Goal: Information Seeking & Learning: Learn about a topic

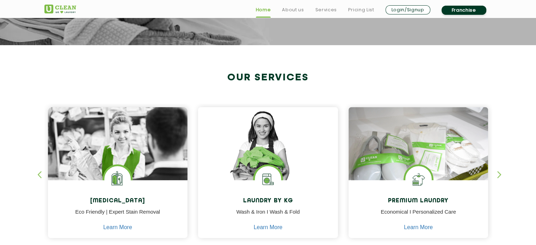
scroll to position [258, 0]
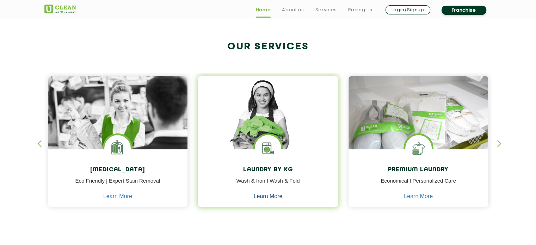
click at [265, 196] on link "Learn More" at bounding box center [268, 196] width 29 height 6
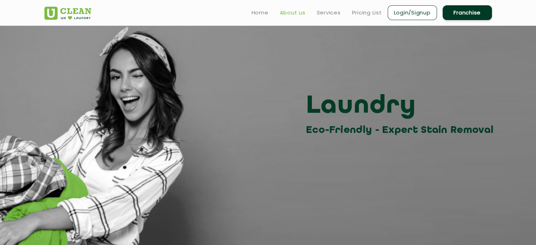
click at [286, 11] on link "About us" at bounding box center [293, 12] width 26 height 8
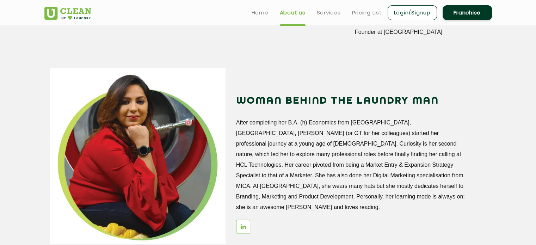
scroll to position [794, 0]
click at [358, 13] on link "Pricing List" at bounding box center [367, 12] width 30 height 8
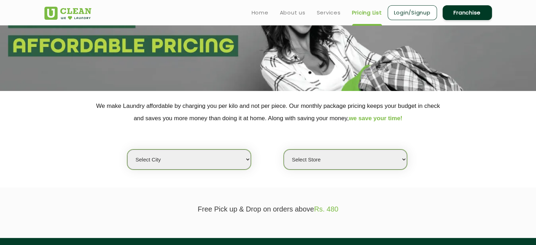
scroll to position [72, 0]
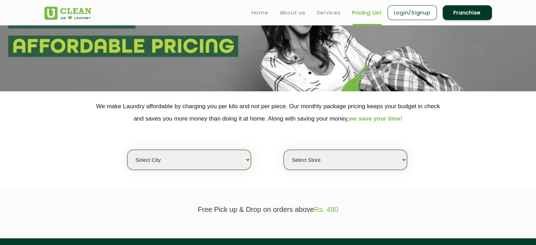
click at [245, 160] on select "Select city [GEOGRAPHIC_DATA] [GEOGRAPHIC_DATA] [GEOGRAPHIC_DATA] [GEOGRAPHIC_D…" at bounding box center [188, 160] width 123 height 20
select select "59"
click at [127, 150] on select "Select city [GEOGRAPHIC_DATA] [GEOGRAPHIC_DATA] [GEOGRAPHIC_DATA] [GEOGRAPHIC_D…" at bounding box center [188, 160] width 123 height 20
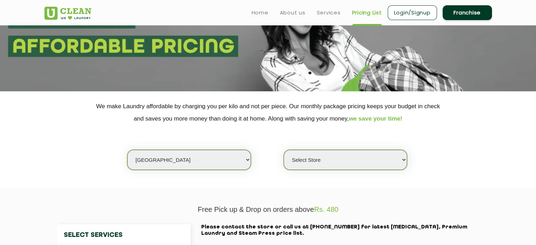
click at [404, 160] on select "Select Store [GEOGRAPHIC_DATA] [GEOGRAPHIC_DATA] [GEOGRAPHIC_DATA] [GEOGRAPHIC_…" at bounding box center [345, 160] width 123 height 20
select select "442"
click at [284, 150] on select "Select Store [GEOGRAPHIC_DATA] [GEOGRAPHIC_DATA] [GEOGRAPHIC_DATA] [GEOGRAPHIC_…" at bounding box center [345, 160] width 123 height 20
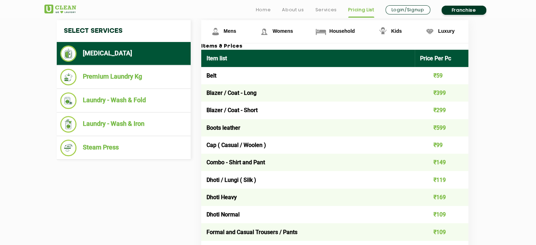
scroll to position [276, 0]
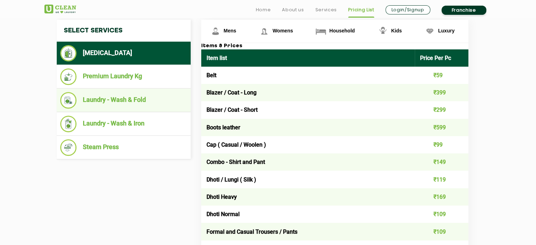
click at [124, 99] on li "Laundry - Wash & Fold" at bounding box center [123, 100] width 127 height 17
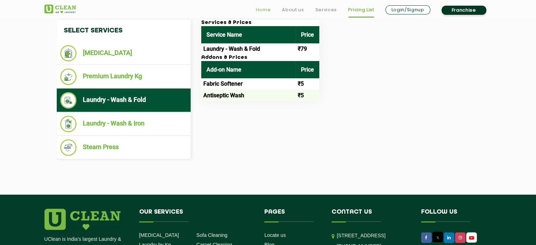
click at [261, 10] on link "Home" at bounding box center [263, 10] width 15 height 8
